Goal: Check status: Verify the current state of an ongoing process or item

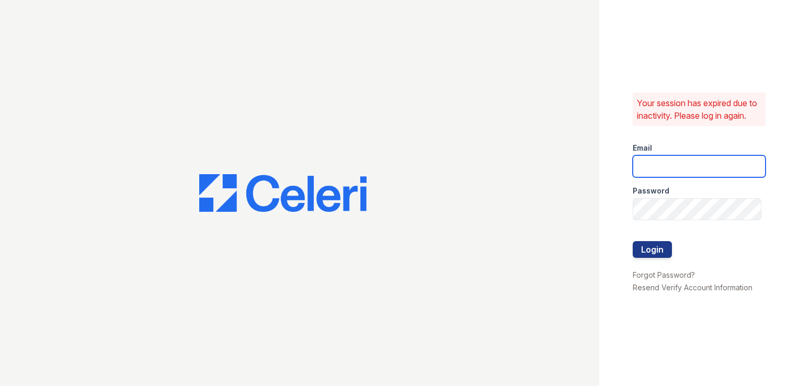
type input "raghukukunoor@gmail.com"
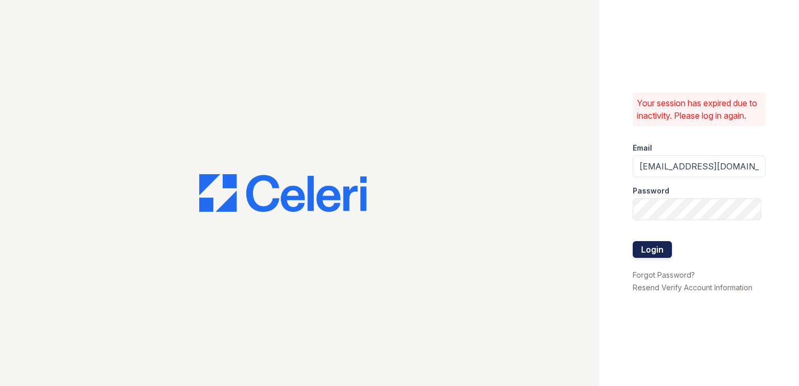
click at [646, 252] on button "Login" at bounding box center [652, 249] width 39 height 17
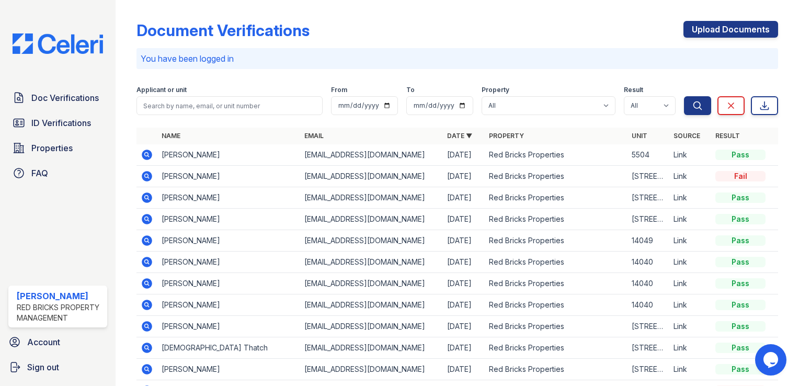
click at [143, 153] on icon at bounding box center [147, 155] width 10 height 10
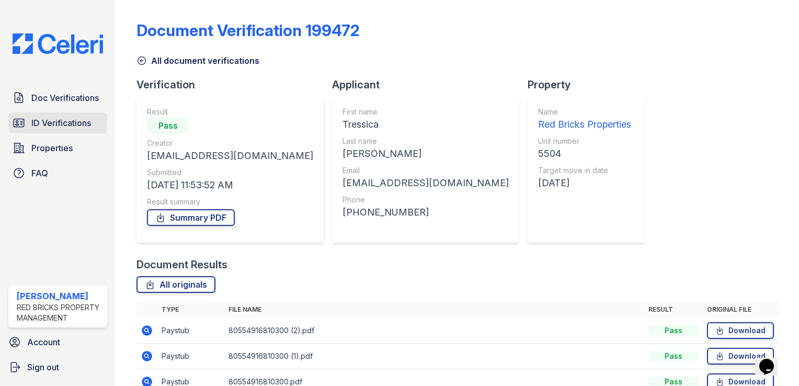
click at [50, 121] on span "ID Verifications" at bounding box center [61, 123] width 60 height 13
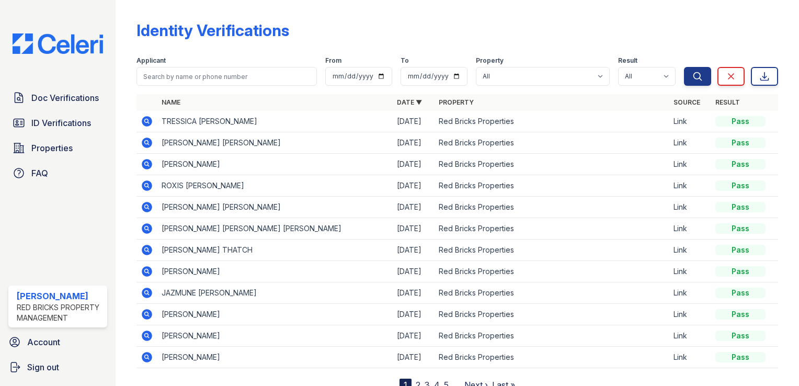
click at [148, 122] on icon at bounding box center [147, 121] width 13 height 13
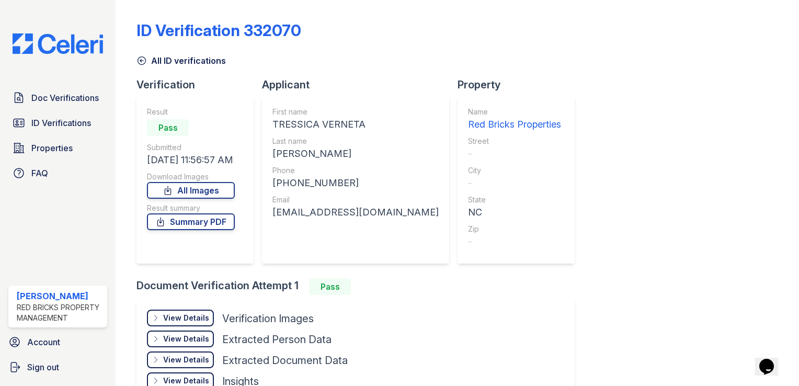
scroll to position [66, 0]
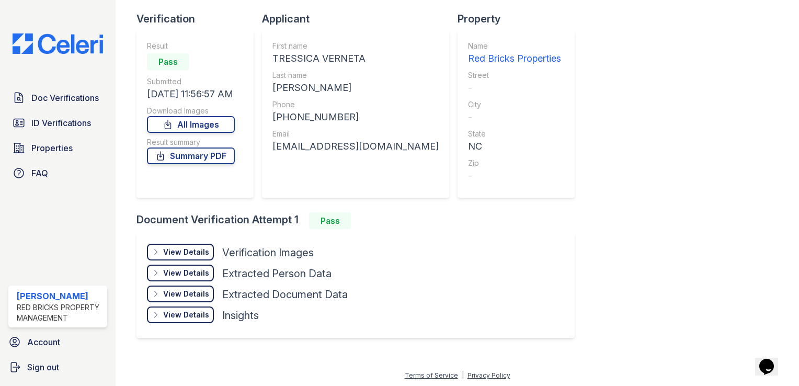
click at [175, 252] on div "View Details" at bounding box center [186, 252] width 46 height 10
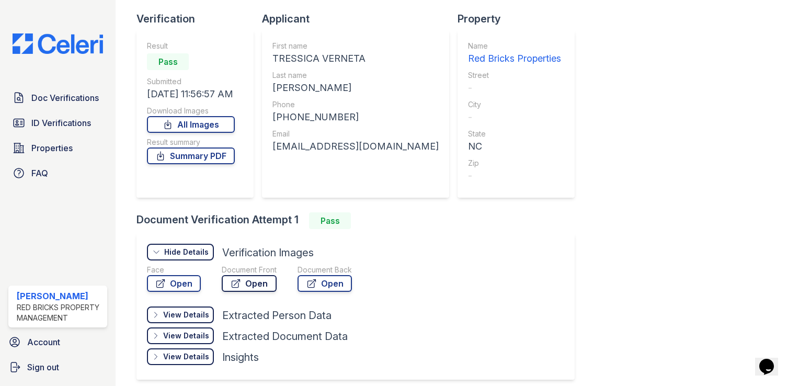
click at [249, 279] on link "Open" at bounding box center [249, 283] width 55 height 17
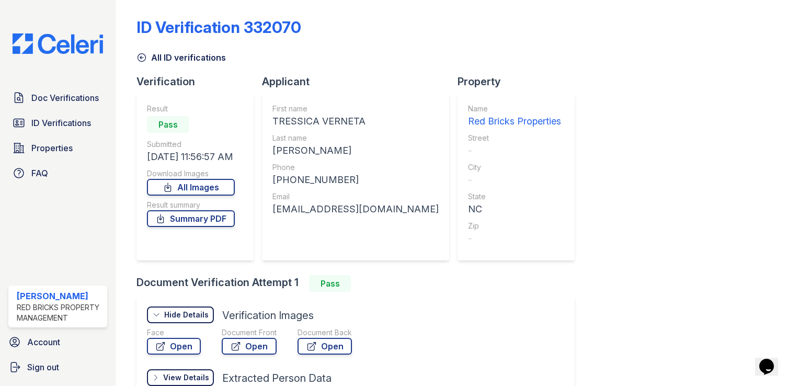
scroll to position [0, 0]
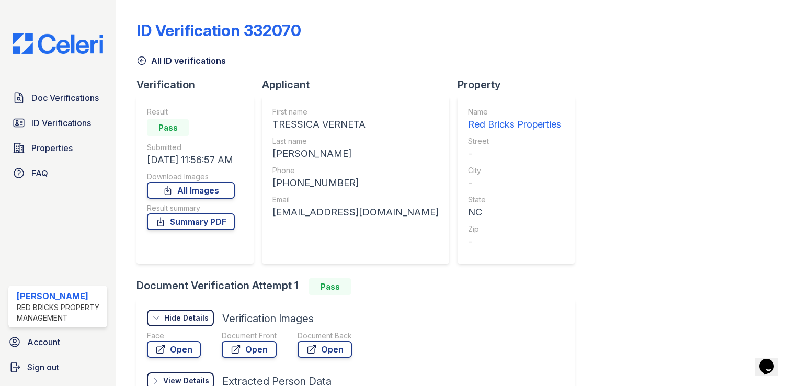
click at [145, 58] on icon at bounding box center [142, 60] width 10 height 10
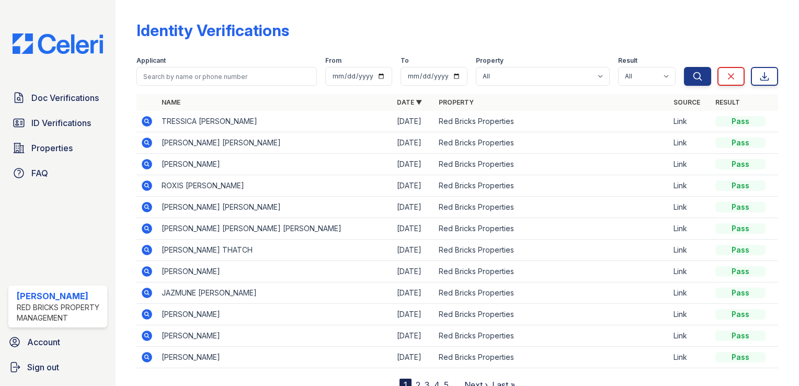
click at [147, 123] on icon at bounding box center [147, 121] width 10 height 10
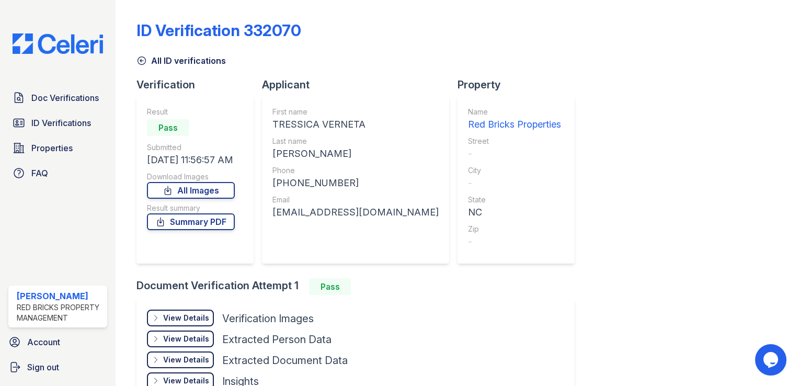
click at [186, 317] on div "View Details" at bounding box center [186, 318] width 46 height 10
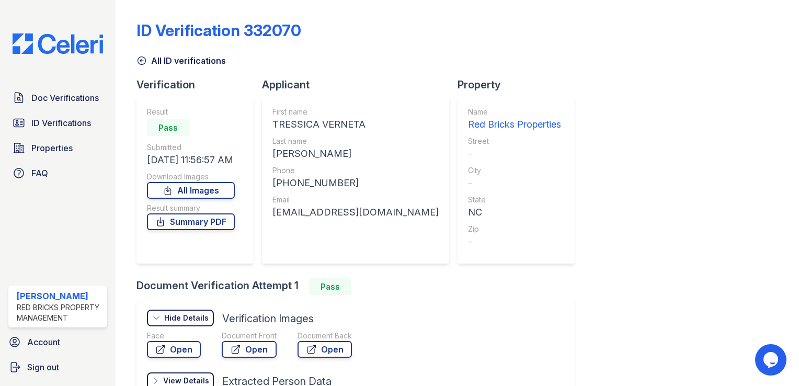
scroll to position [52, 0]
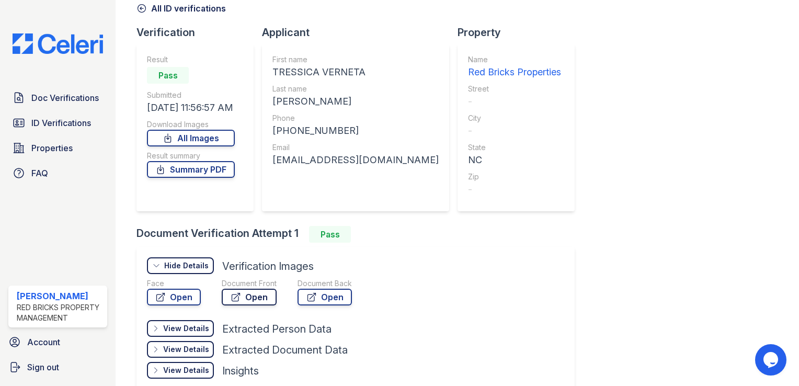
click at [252, 301] on link "Open" at bounding box center [249, 297] width 55 height 17
click at [139, 12] on icon at bounding box center [142, 9] width 8 height 8
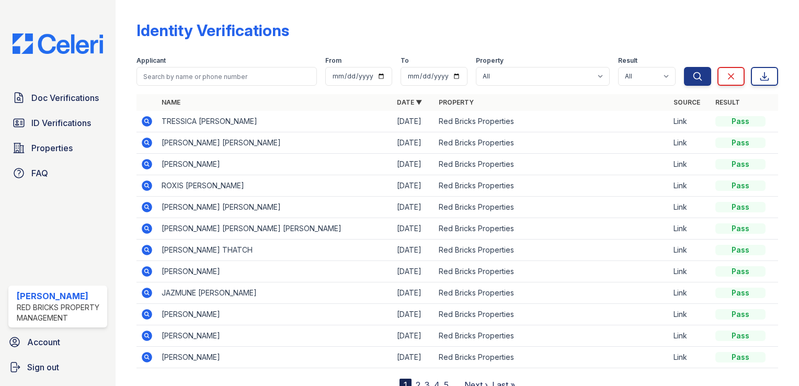
click at [78, 108] on div "Doc Verifications ID Verifications Properties FAQ" at bounding box center [57, 135] width 107 height 96
click at [80, 102] on span "Doc Verifications" at bounding box center [64, 98] width 67 height 13
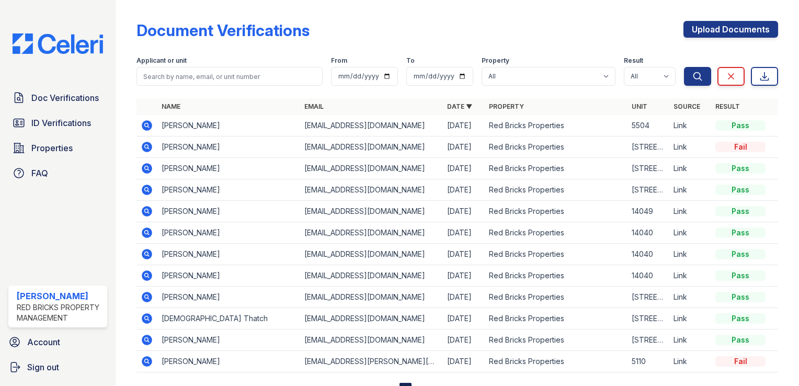
click at [146, 126] on icon at bounding box center [146, 124] width 3 height 3
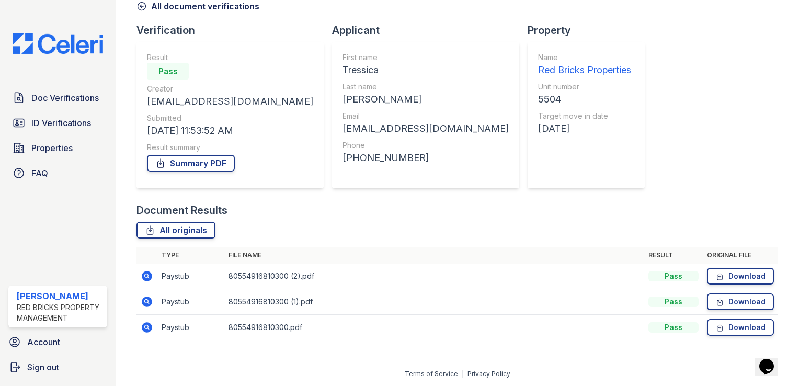
click at [145, 276] on icon at bounding box center [146, 275] width 3 height 3
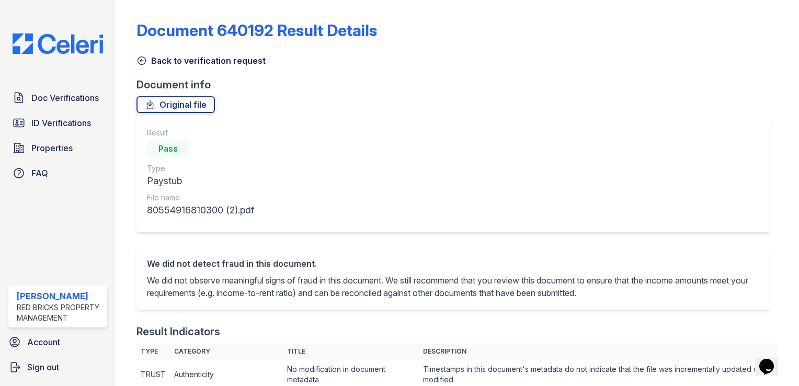
click at [141, 62] on icon at bounding box center [142, 60] width 10 height 10
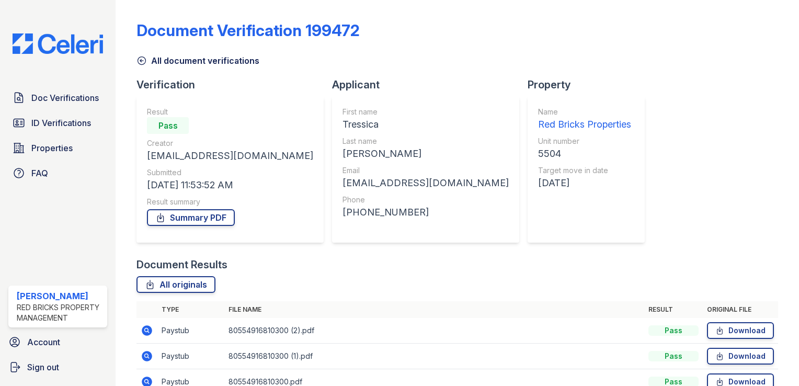
scroll to position [54, 0]
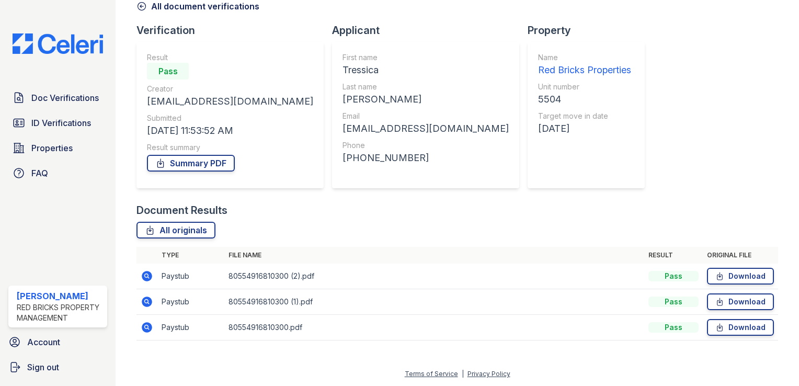
click at [147, 303] on icon at bounding box center [147, 302] width 13 height 13
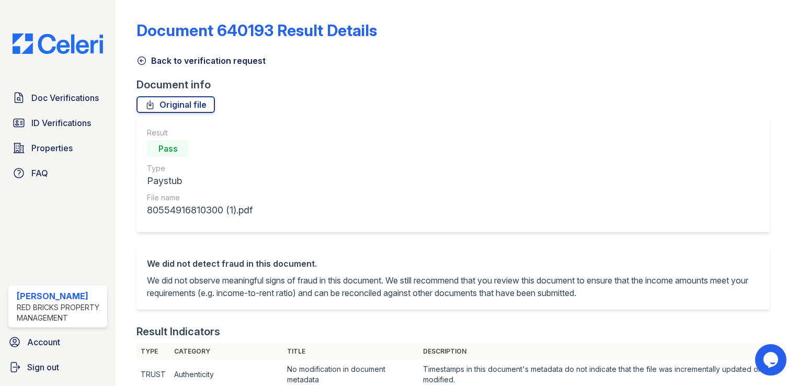
click at [142, 60] on icon at bounding box center [142, 60] width 10 height 10
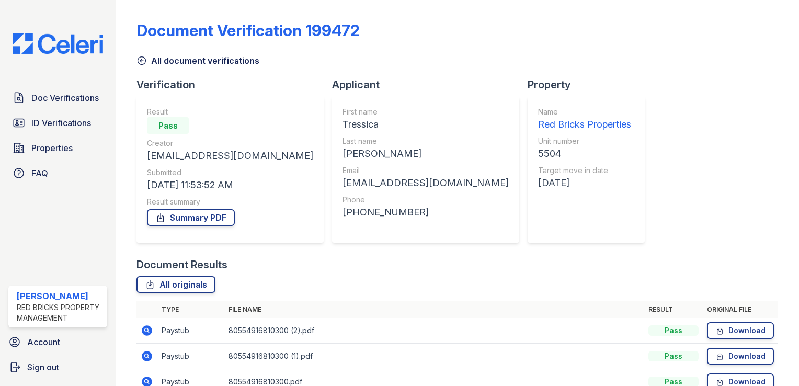
scroll to position [54, 0]
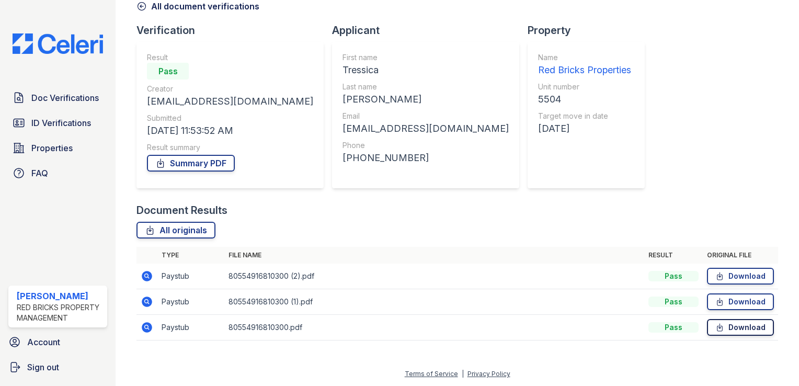
click at [730, 322] on link "Download" at bounding box center [740, 327] width 67 height 17
click at [143, 328] on icon at bounding box center [147, 327] width 10 height 10
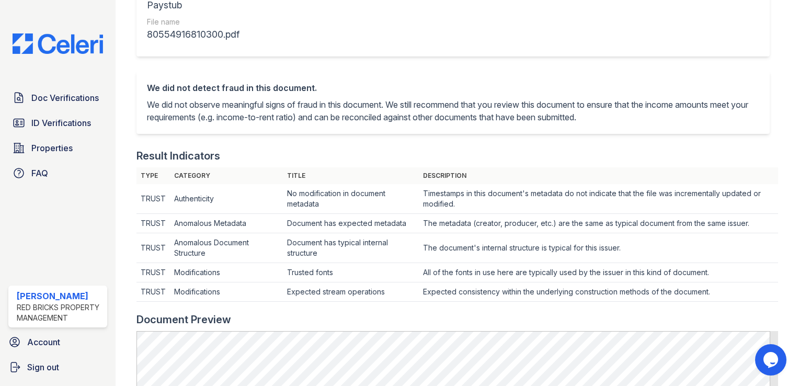
scroll to position [280, 0]
